Goal: Information Seeking & Learning: Stay updated

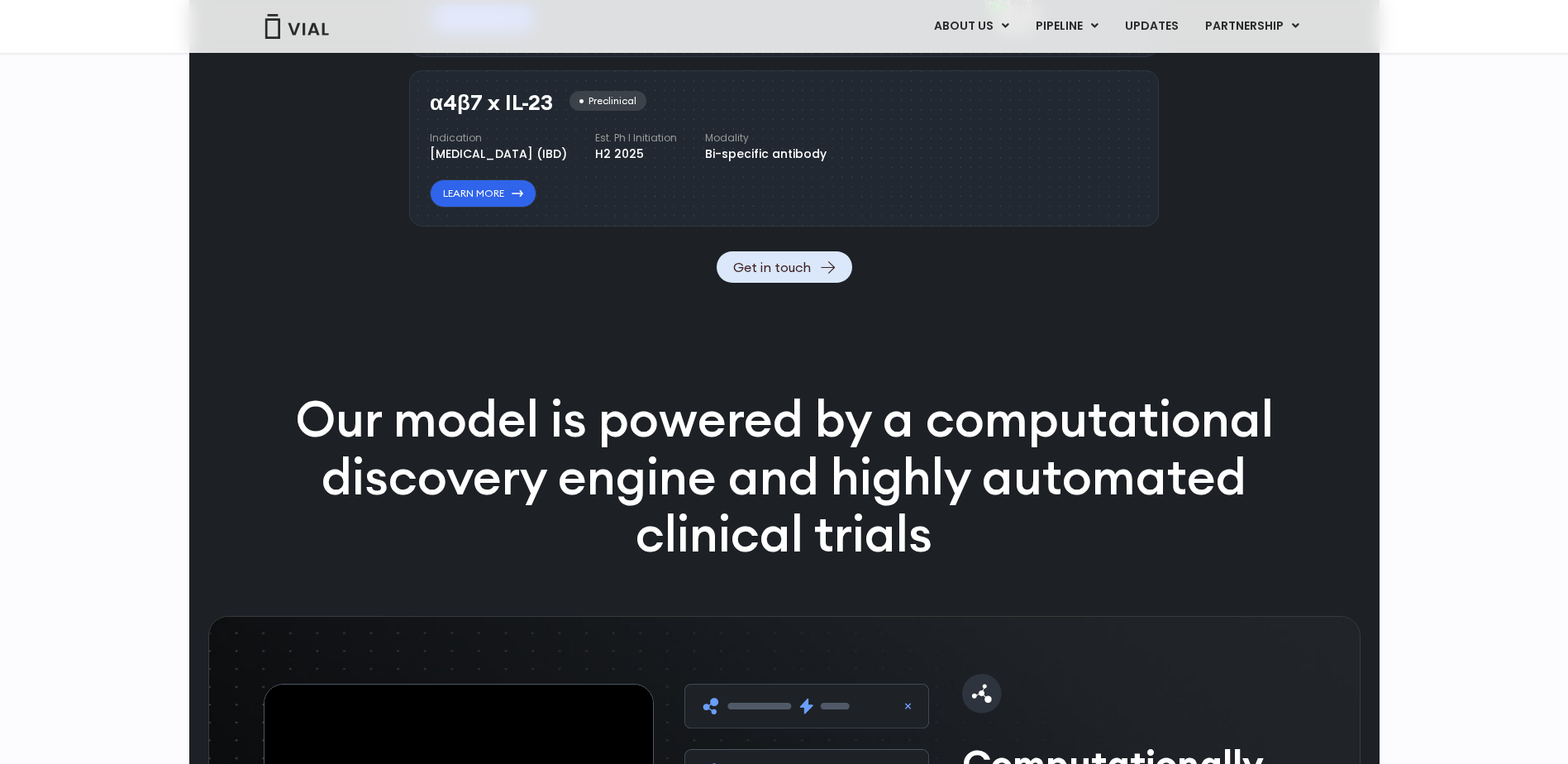
scroll to position [2397, 0]
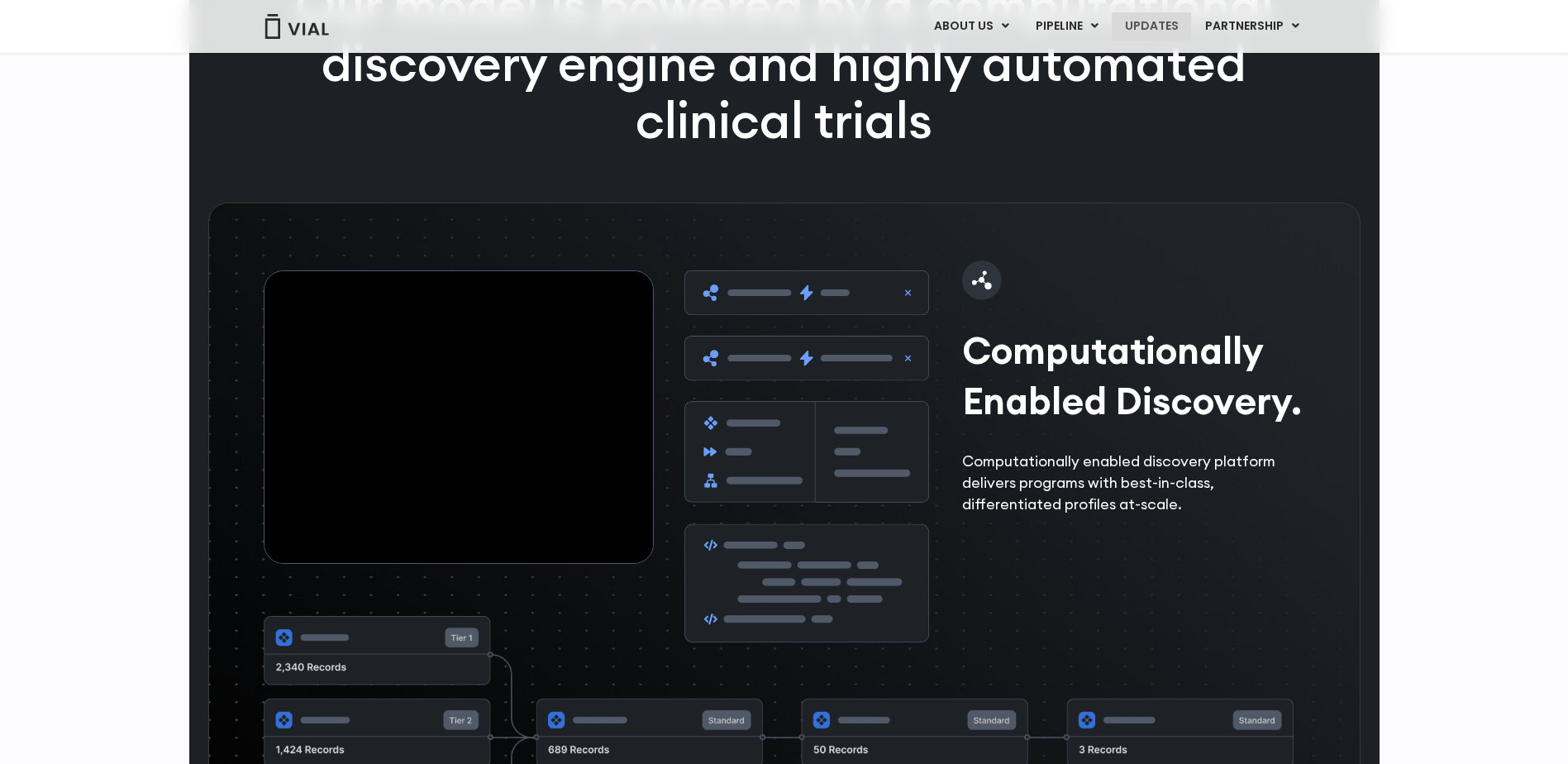
click at [1169, 24] on link "UPDATES" at bounding box center [1150, 27] width 79 height 28
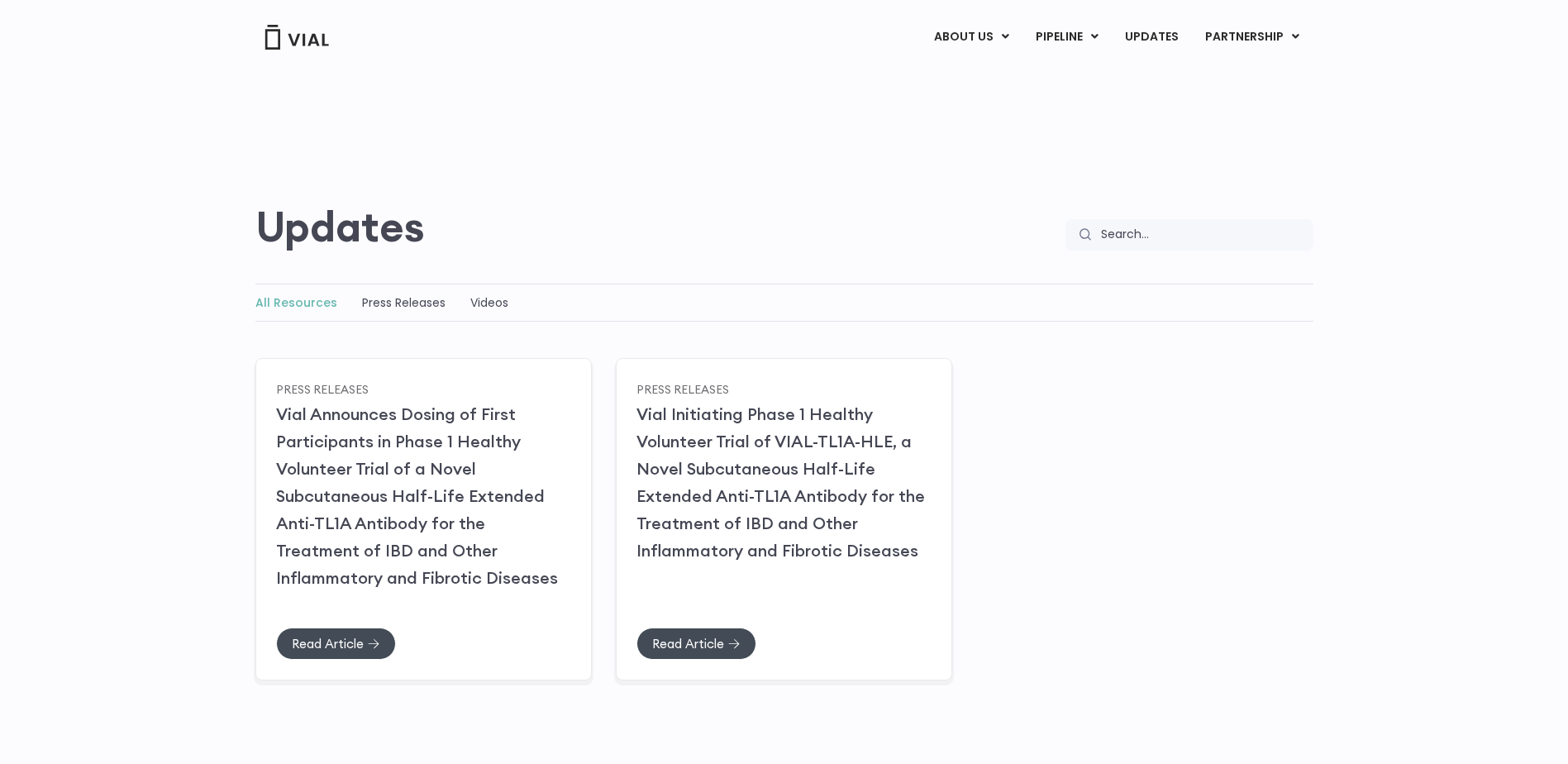
click at [1211, 467] on div "Press Releases Vial Announces Dosing of First Participants in Phase 1 Healthy V…" at bounding box center [784, 515] width 1058 height 322
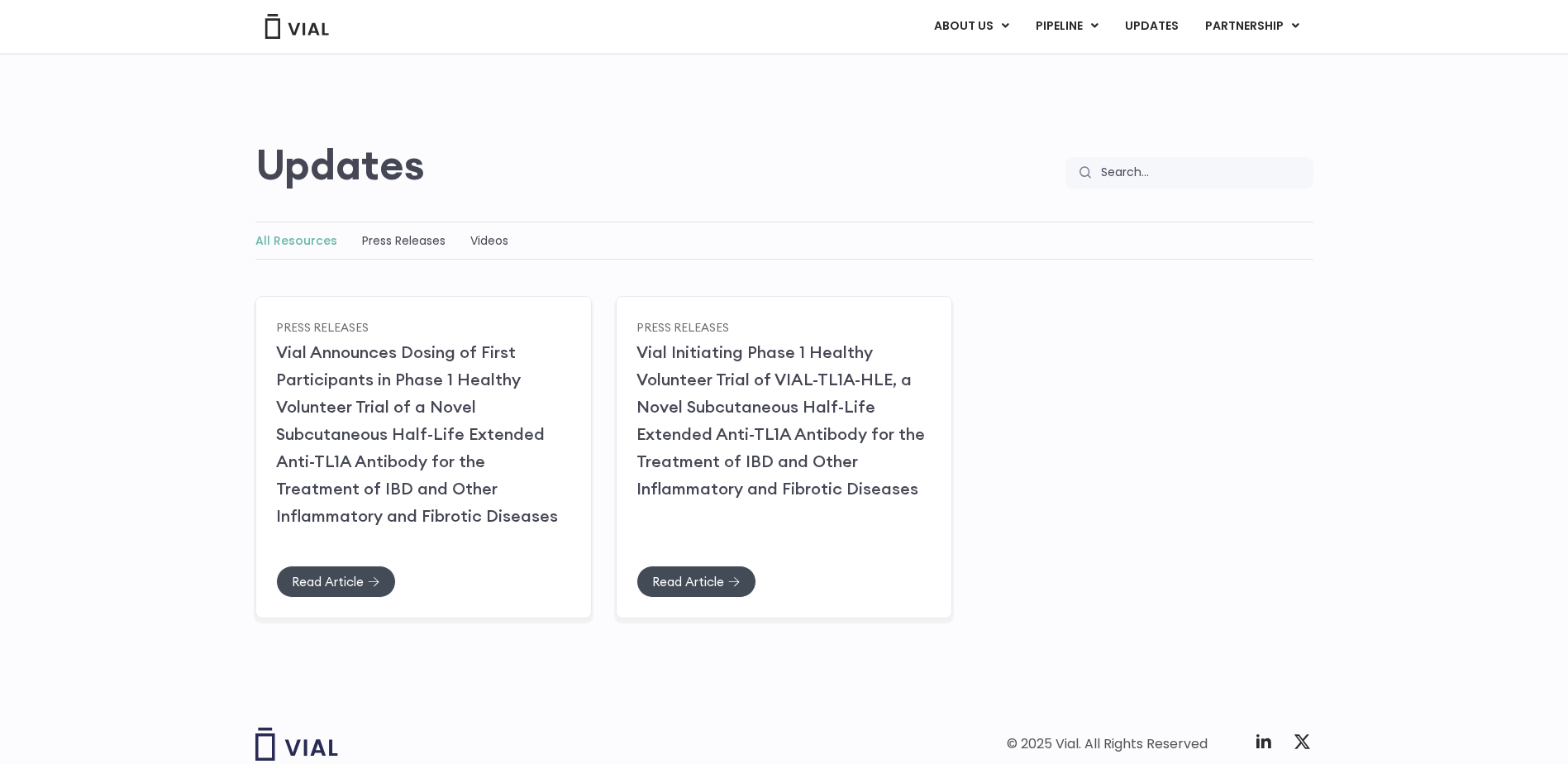
scroll to position [156, 0]
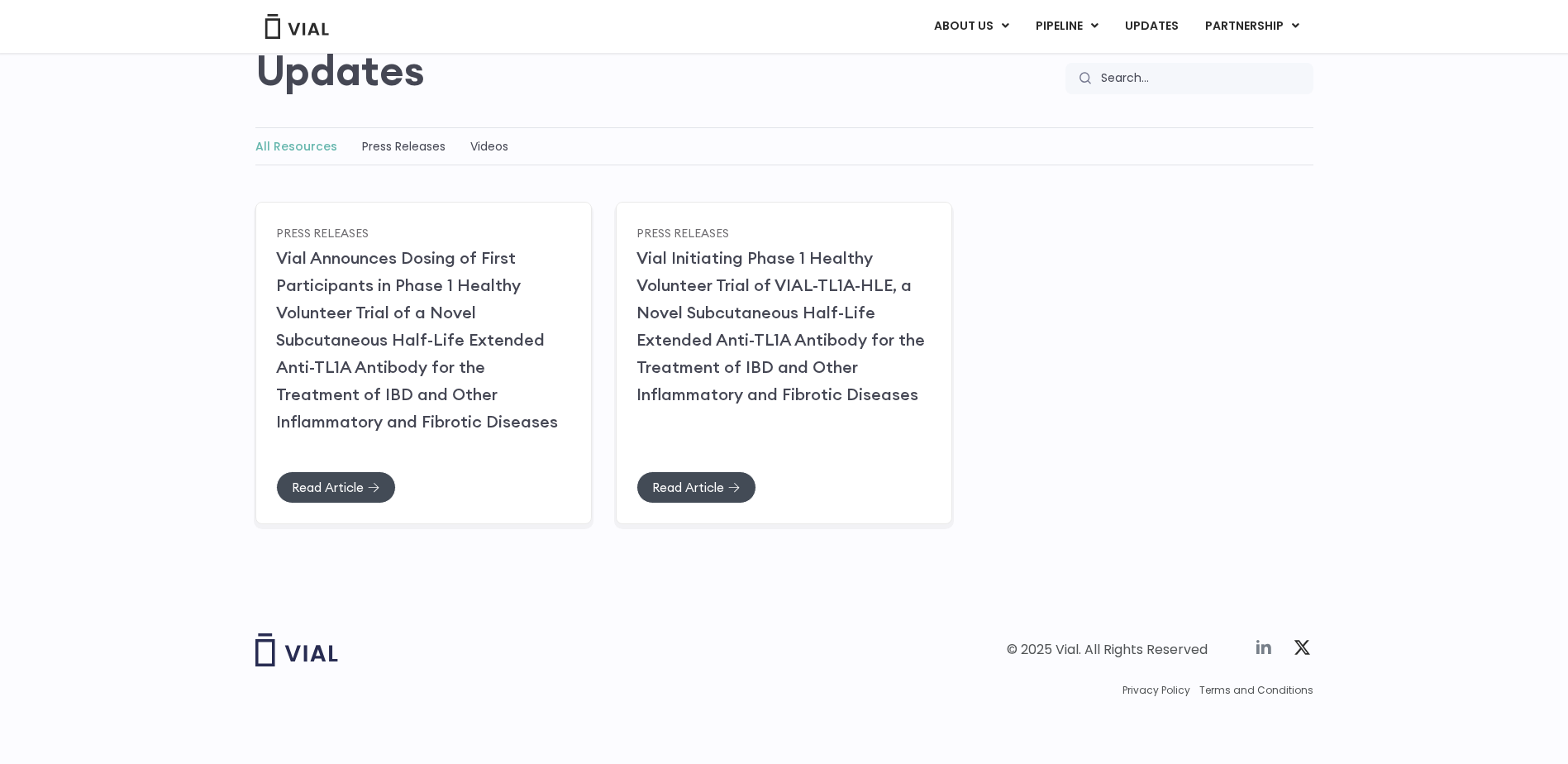
click at [1259, 643] on icon at bounding box center [1263, 647] width 20 height 20
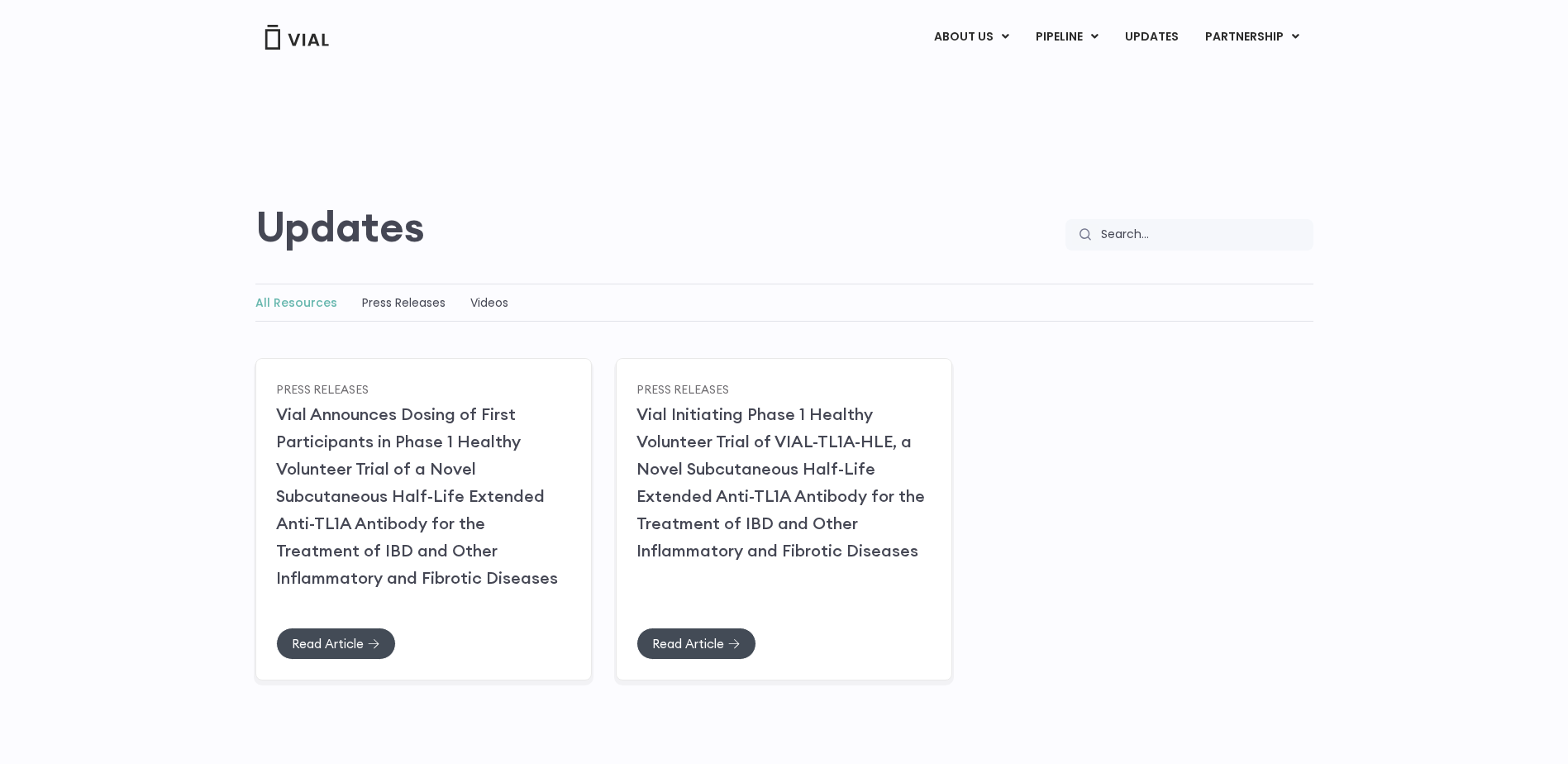
click at [1049, 497] on div "Press Releases Vial Announces Dosing of First Participants in Phase 1 Healthy V…" at bounding box center [784, 515] width 1058 height 322
click at [359, 649] on span "Read Article" at bounding box center [326, 643] width 72 height 12
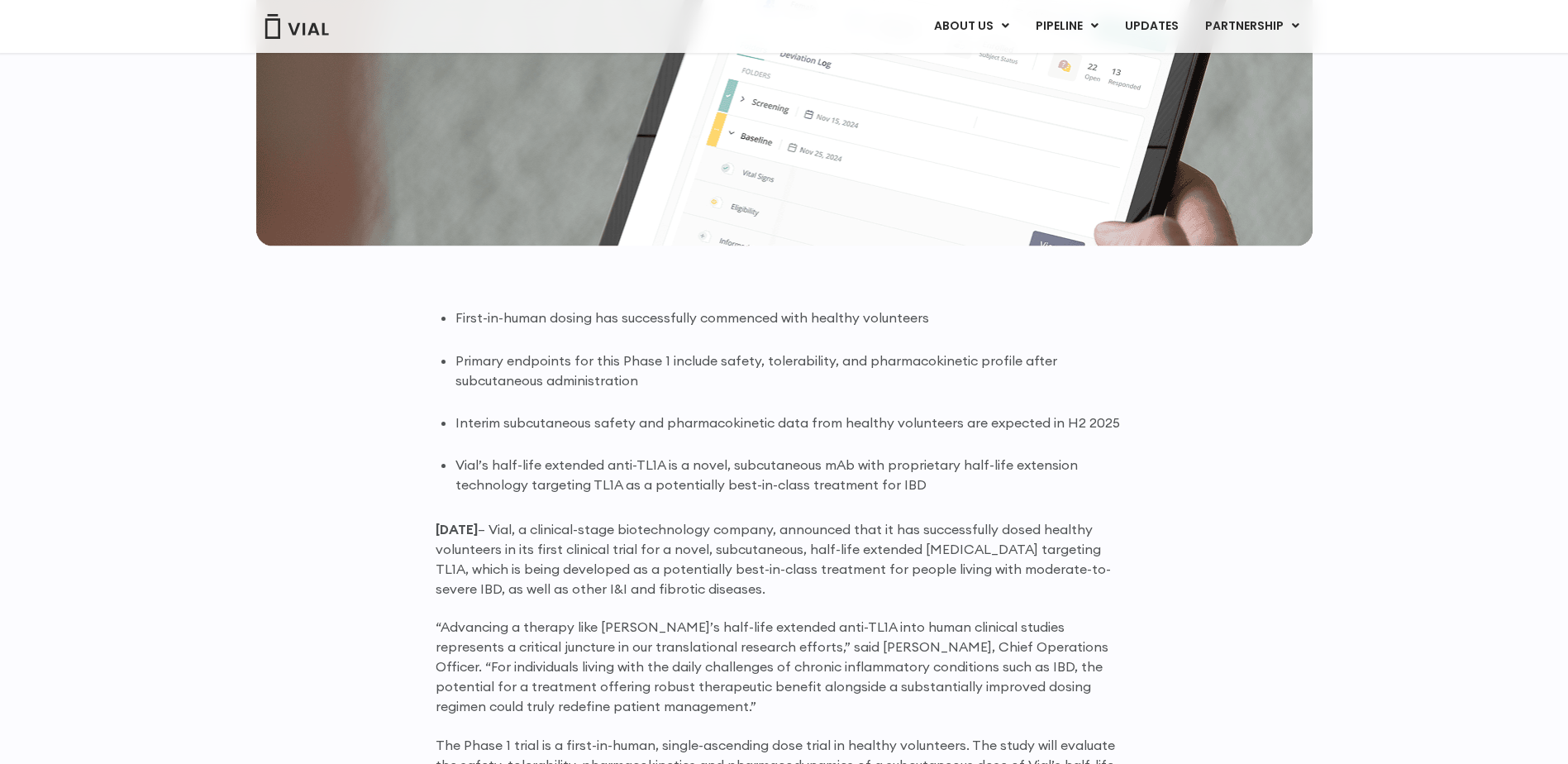
scroll to position [1074, 0]
